Goal: Task Accomplishment & Management: Use online tool/utility

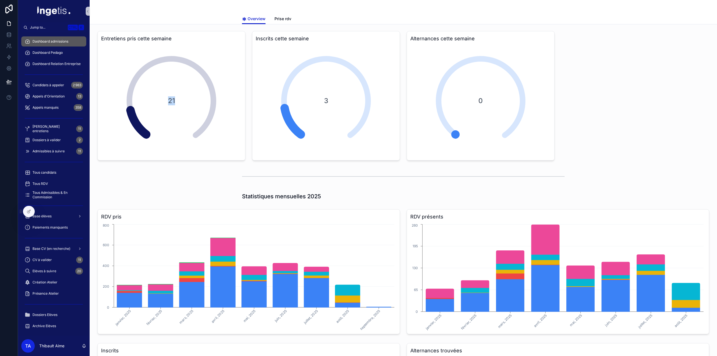
drag, startPoint x: 194, startPoint y: 97, endPoint x: 148, endPoint y: 98, distance: 46.2
click at [148, 98] on div "21" at bounding box center [171, 101] width 112 height 112
drag, startPoint x: 147, startPoint y: 98, endPoint x: 182, endPoint y: 107, distance: 35.9
click at [182, 107] on div "21" at bounding box center [171, 101] width 112 height 112
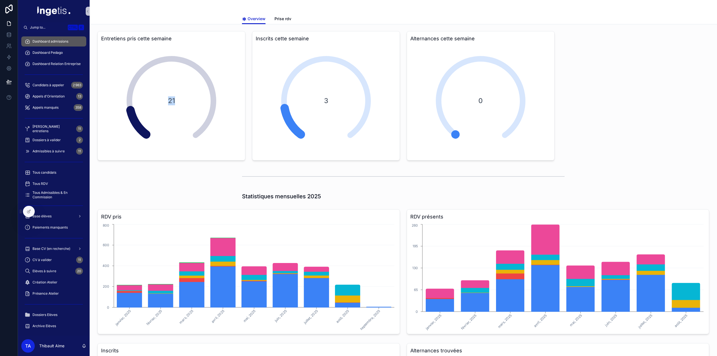
click at [182, 107] on div "21" at bounding box center [171, 101] width 112 height 112
drag, startPoint x: 182, startPoint y: 107, endPoint x: 157, endPoint y: 99, distance: 26.2
click at [157, 99] on div "21" at bounding box center [171, 101] width 112 height 112
drag, startPoint x: 157, startPoint y: 99, endPoint x: 186, endPoint y: 102, distance: 29.3
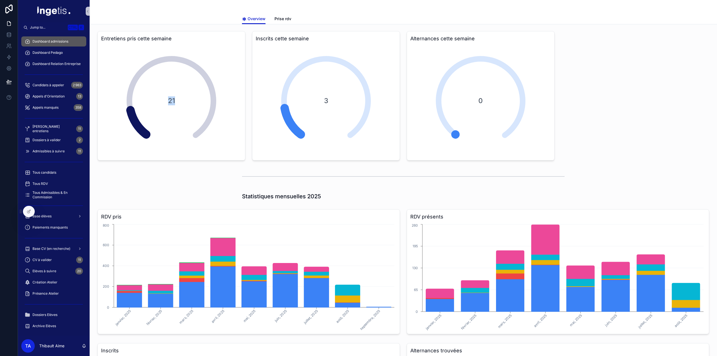
click at [186, 102] on div "21" at bounding box center [171, 101] width 112 height 112
drag, startPoint x: 186, startPoint y: 102, endPoint x: 150, endPoint y: 93, distance: 37.7
click at [150, 93] on div "21" at bounding box center [171, 101] width 112 height 112
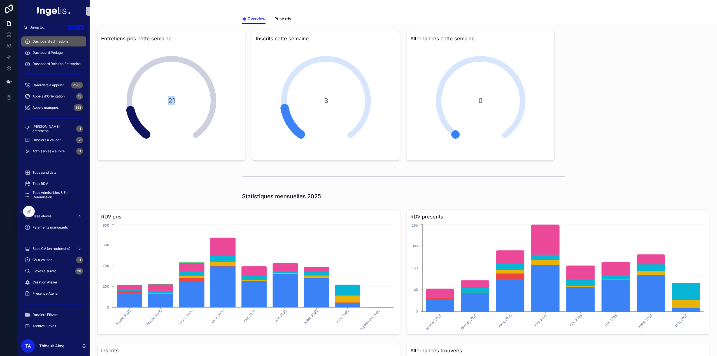
drag, startPoint x: 150, startPoint y: 93, endPoint x: 181, endPoint y: 105, distance: 34.1
click at [181, 105] on div "21" at bounding box center [171, 101] width 112 height 112
click at [181, 106] on div "21" at bounding box center [171, 101] width 112 height 112
drag, startPoint x: 163, startPoint y: 80, endPoint x: 190, endPoint y: 111, distance: 41.7
click at [190, 111] on div "21" at bounding box center [171, 101] width 112 height 112
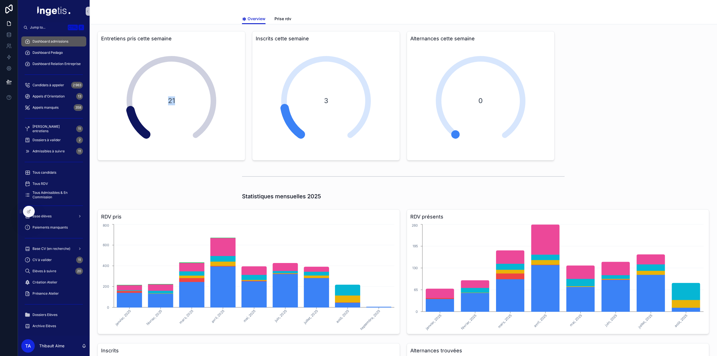
click at [190, 111] on div "21" at bounding box center [171, 101] width 112 height 112
drag, startPoint x: 184, startPoint y: 107, endPoint x: 159, endPoint y: 77, distance: 39.6
click at [159, 77] on div "21" at bounding box center [171, 101] width 112 height 112
drag, startPoint x: 102, startPoint y: 27, endPoint x: 201, endPoint y: 84, distance: 114.9
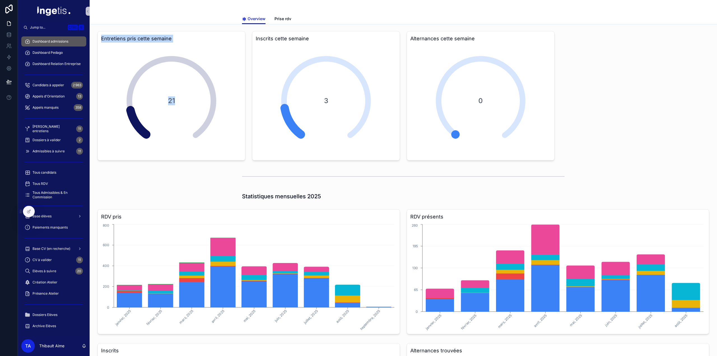
click at [201, 84] on div "21" at bounding box center [171, 101] width 112 height 112
drag, startPoint x: 122, startPoint y: 45, endPoint x: 213, endPoint y: 96, distance: 103.8
click at [213, 96] on div "Entretiens pris cette semaine 21" at bounding box center [171, 96] width 155 height 134
click at [213, 96] on div "21" at bounding box center [171, 101] width 112 height 112
click at [280, 20] on span "Prise rdv" at bounding box center [282, 19] width 17 height 6
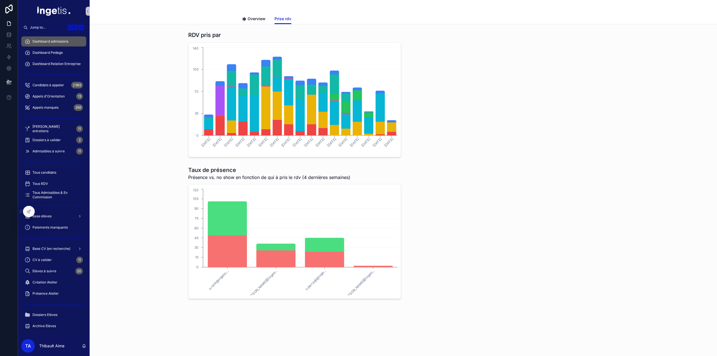
click at [48, 87] on span "Candidats à appeler" at bounding box center [48, 85] width 32 height 4
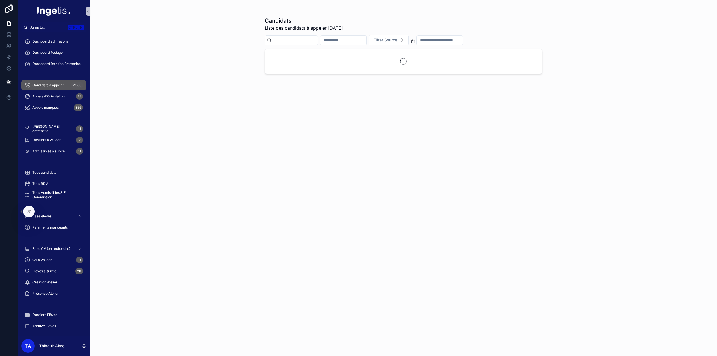
click at [457, 42] on input "scrollable content" at bounding box center [440, 40] width 46 height 8
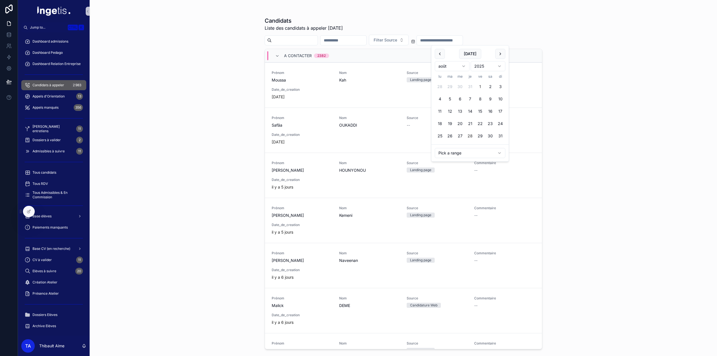
click at [480, 87] on button "1" at bounding box center [480, 87] width 10 height 10
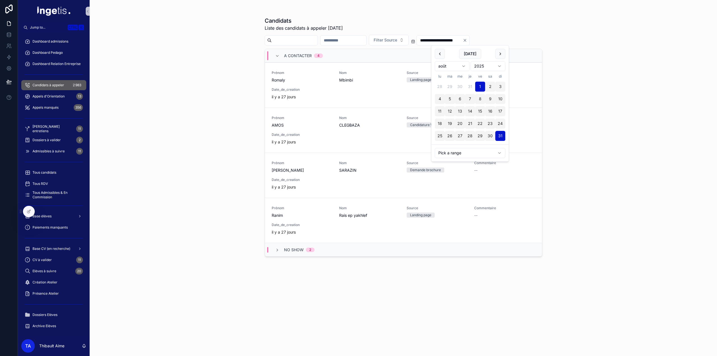
type input "**********"
click at [581, 118] on div "**********" at bounding box center [403, 178] width 627 height 356
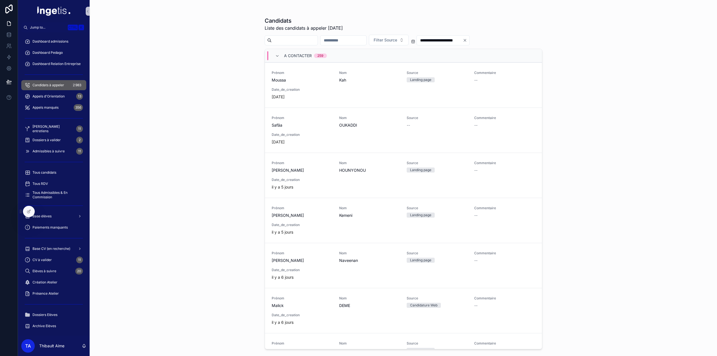
click at [567, 50] on div "**********" at bounding box center [403, 178] width 627 height 356
